Goal: Use online tool/utility: Utilize a website feature to perform a specific function

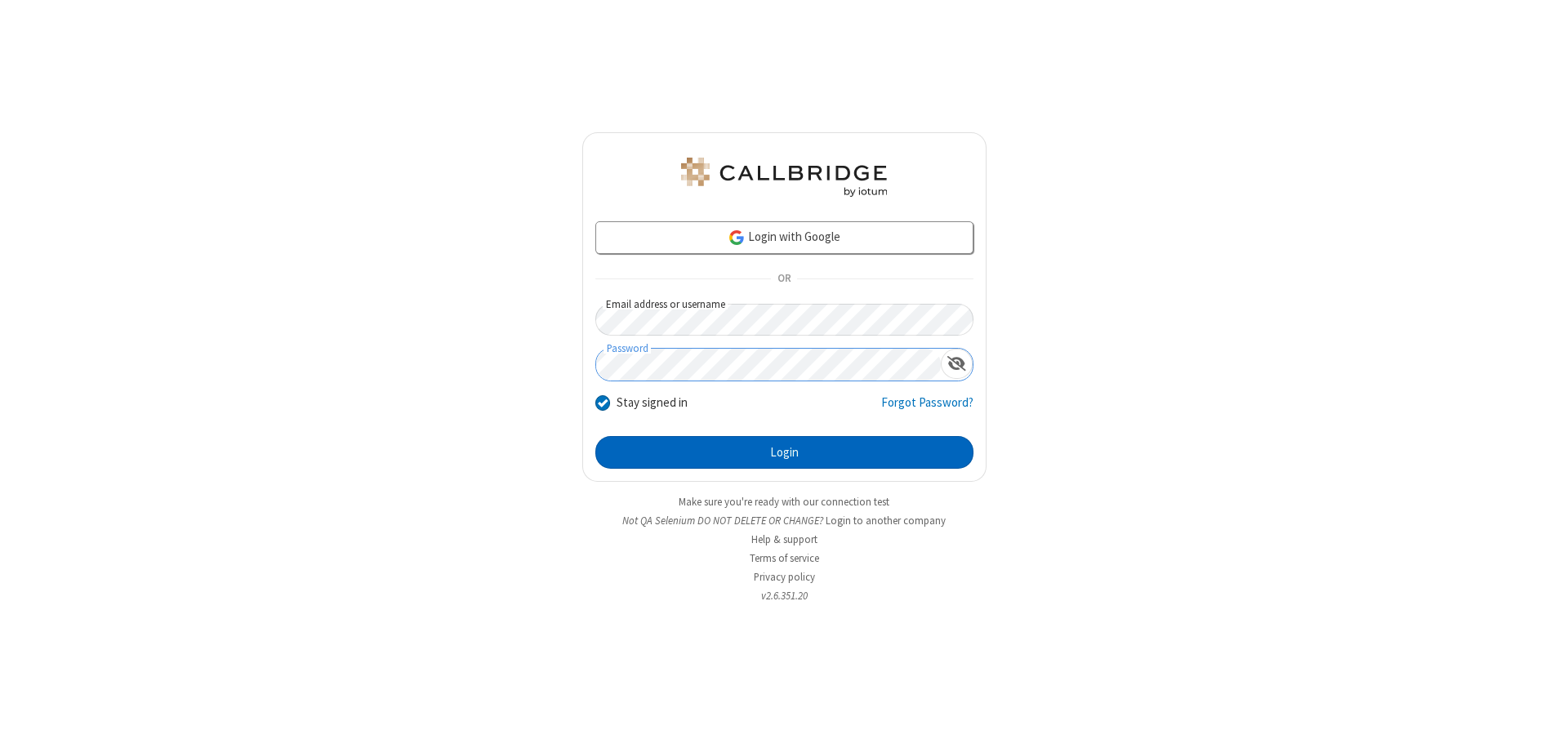
click at [784, 453] on button "Login" at bounding box center [784, 453] width 378 height 33
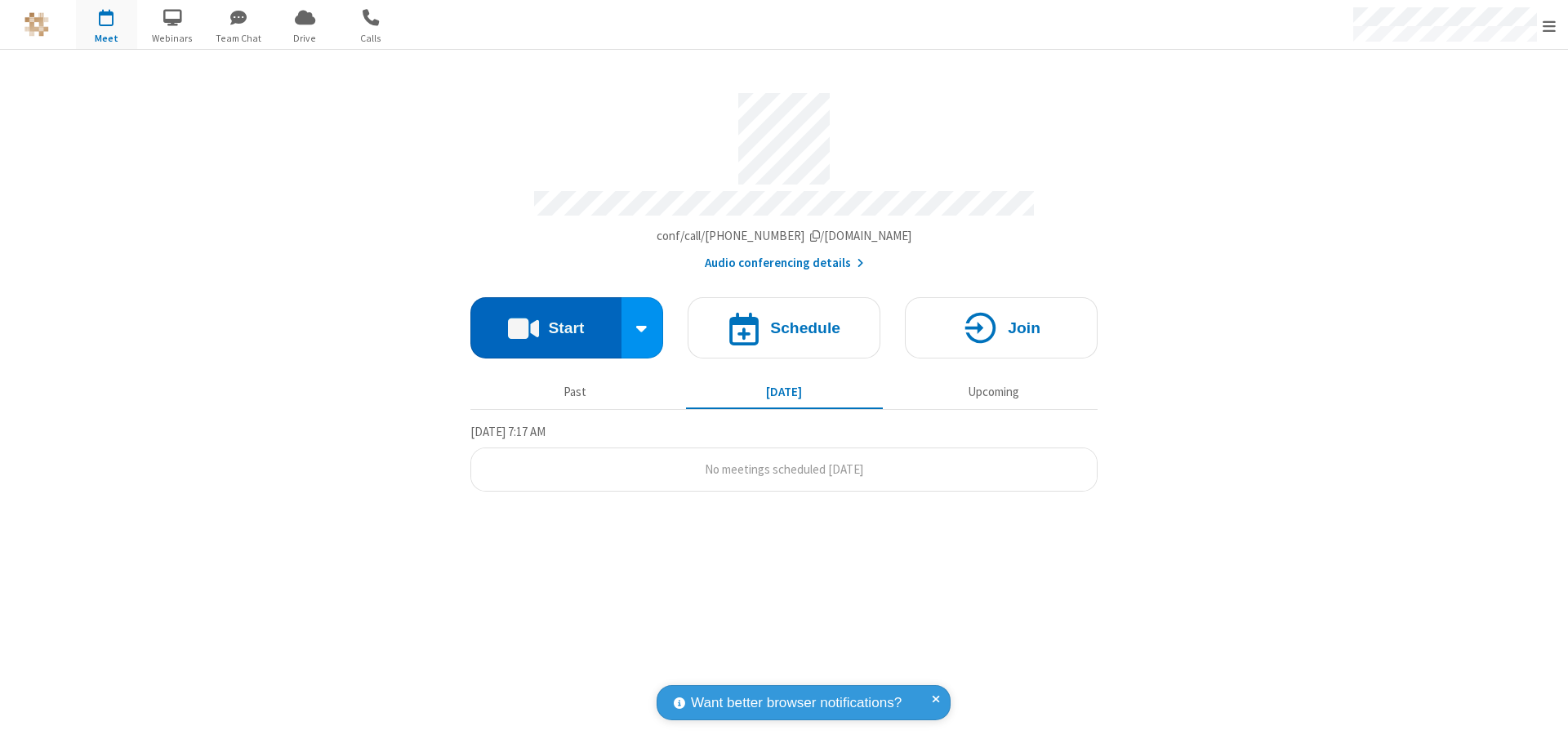
click at [546, 320] on button "Start" at bounding box center [545, 327] width 151 height 61
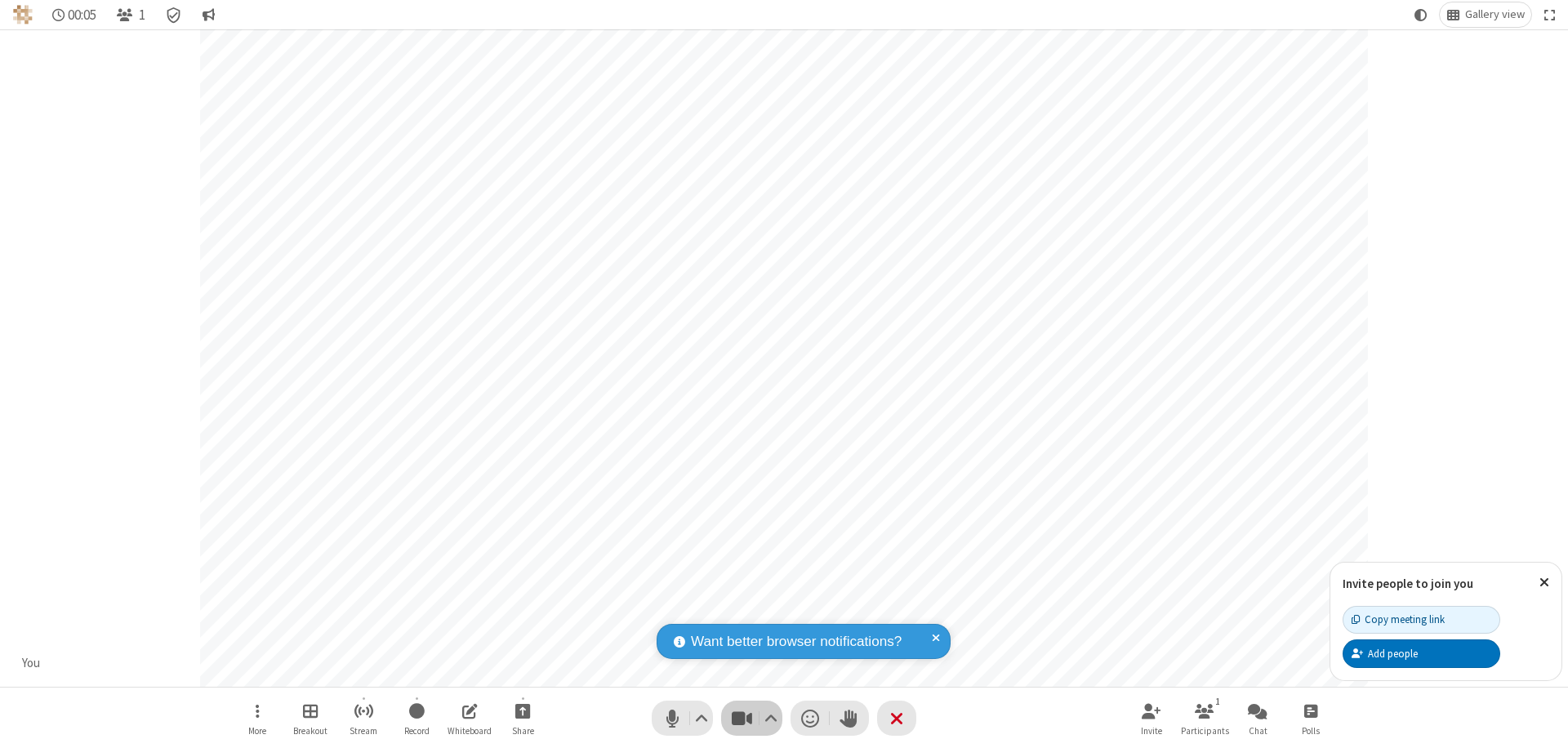
click at [741, 718] on span "Stop video (⌘+Shift+V)" at bounding box center [741, 719] width 24 height 24
click at [741, 718] on span "Start video (⌘+Shift+V)" at bounding box center [741, 719] width 24 height 24
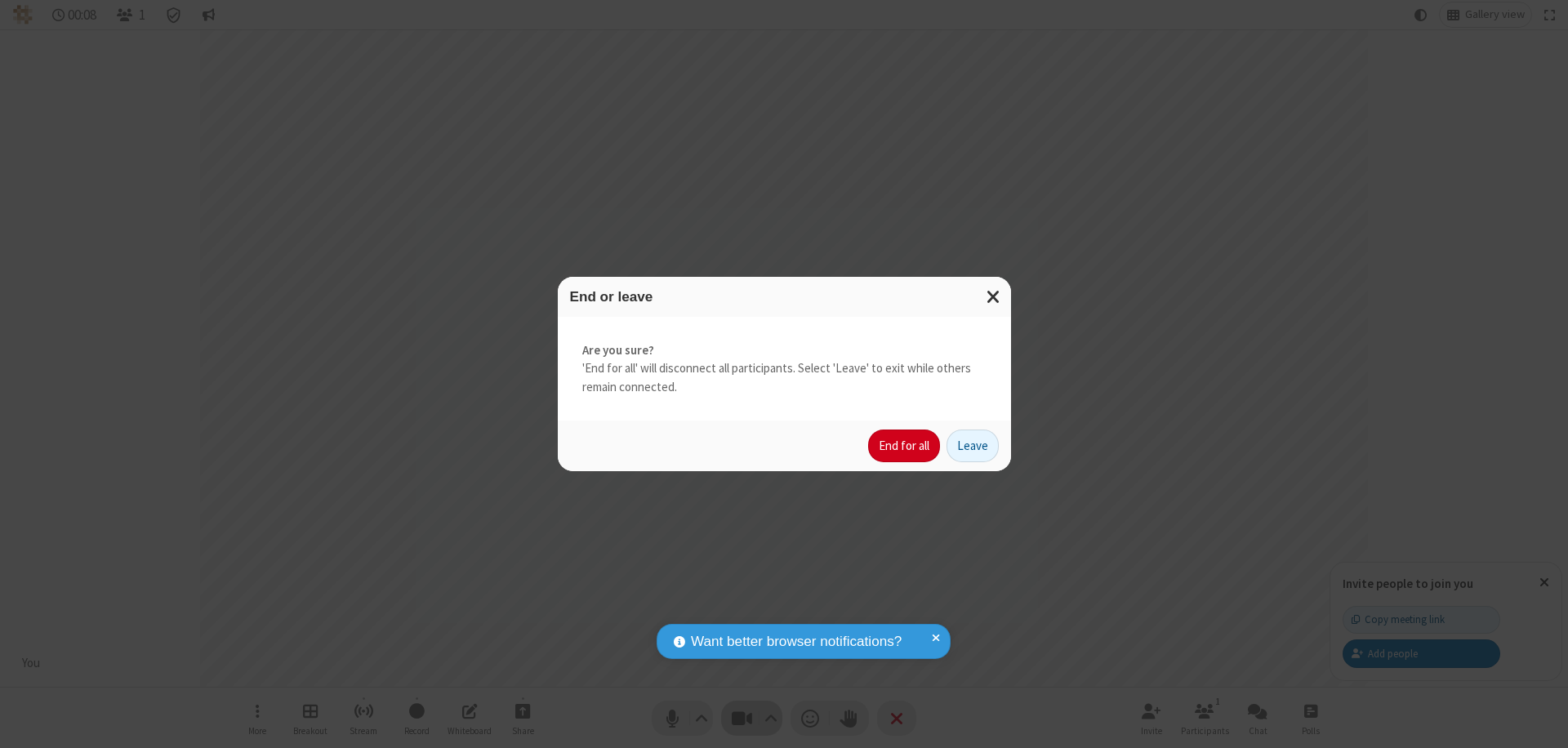
click at [905, 446] on button "End for all" at bounding box center [903, 446] width 71 height 33
